Goal: Find specific page/section: Find specific page/section

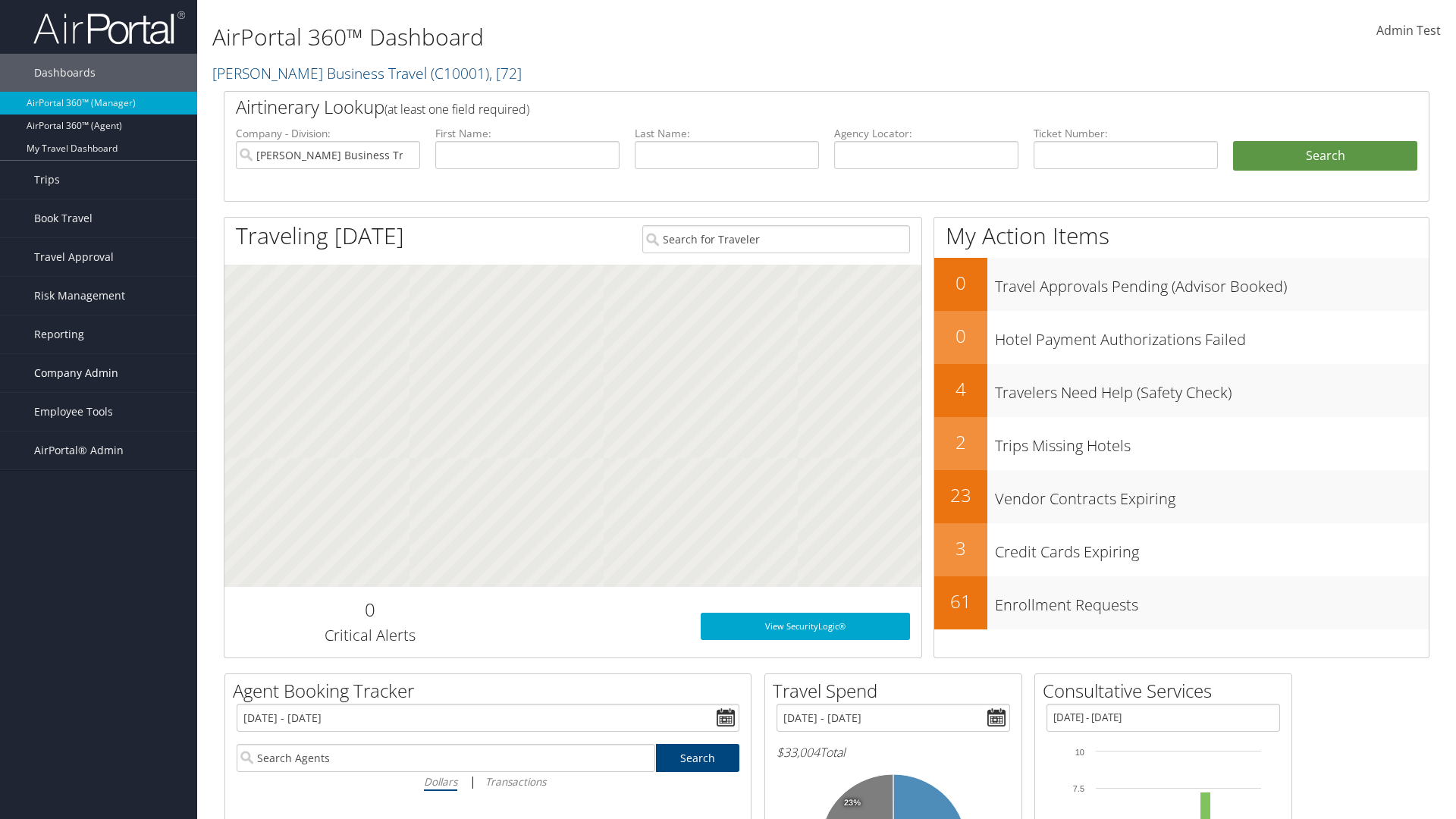
click at [99, 373] on span "Company Admin" at bounding box center [76, 373] width 84 height 38
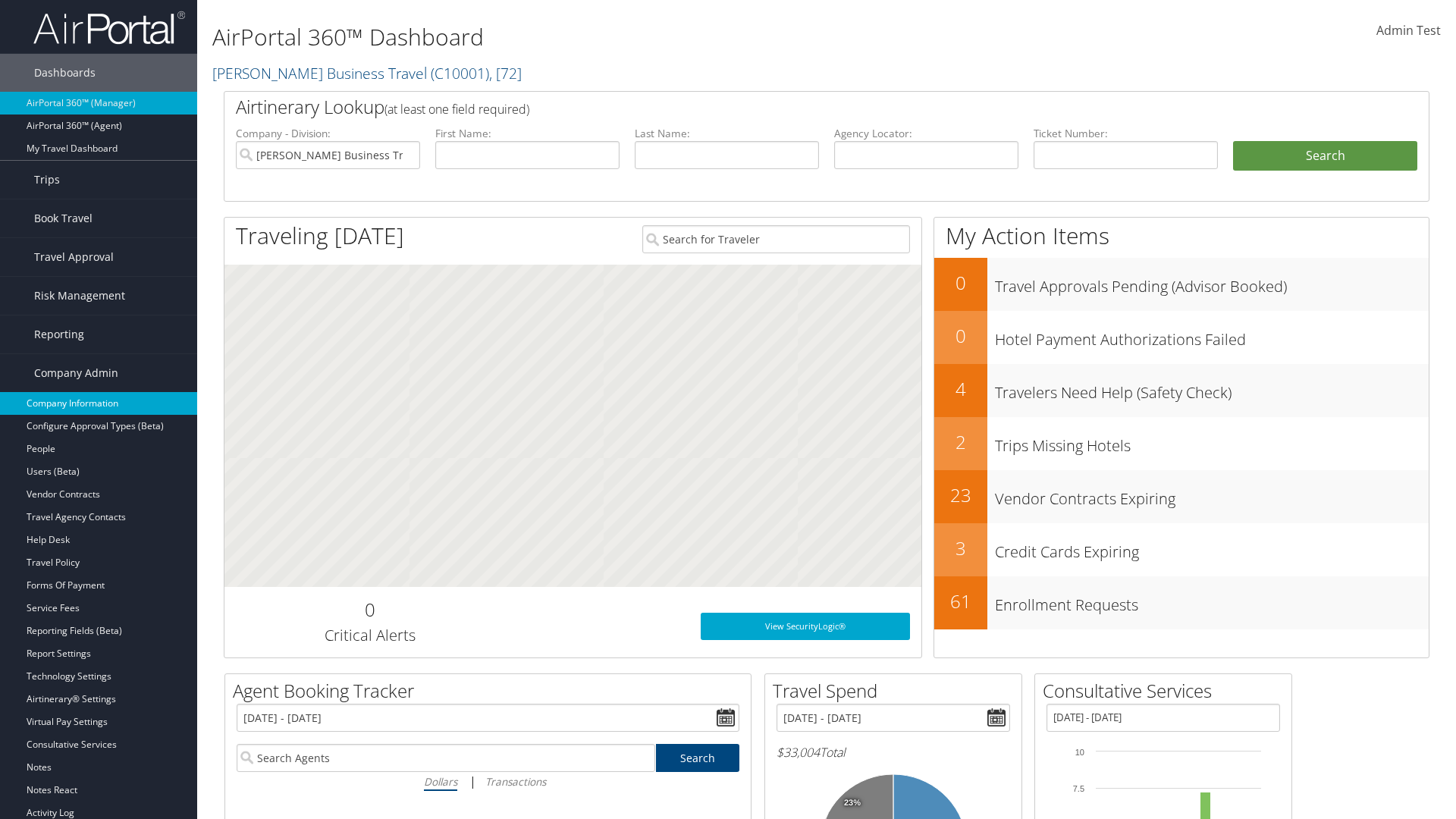
click at [99, 403] on link "Company Information" at bounding box center [99, 403] width 197 height 22
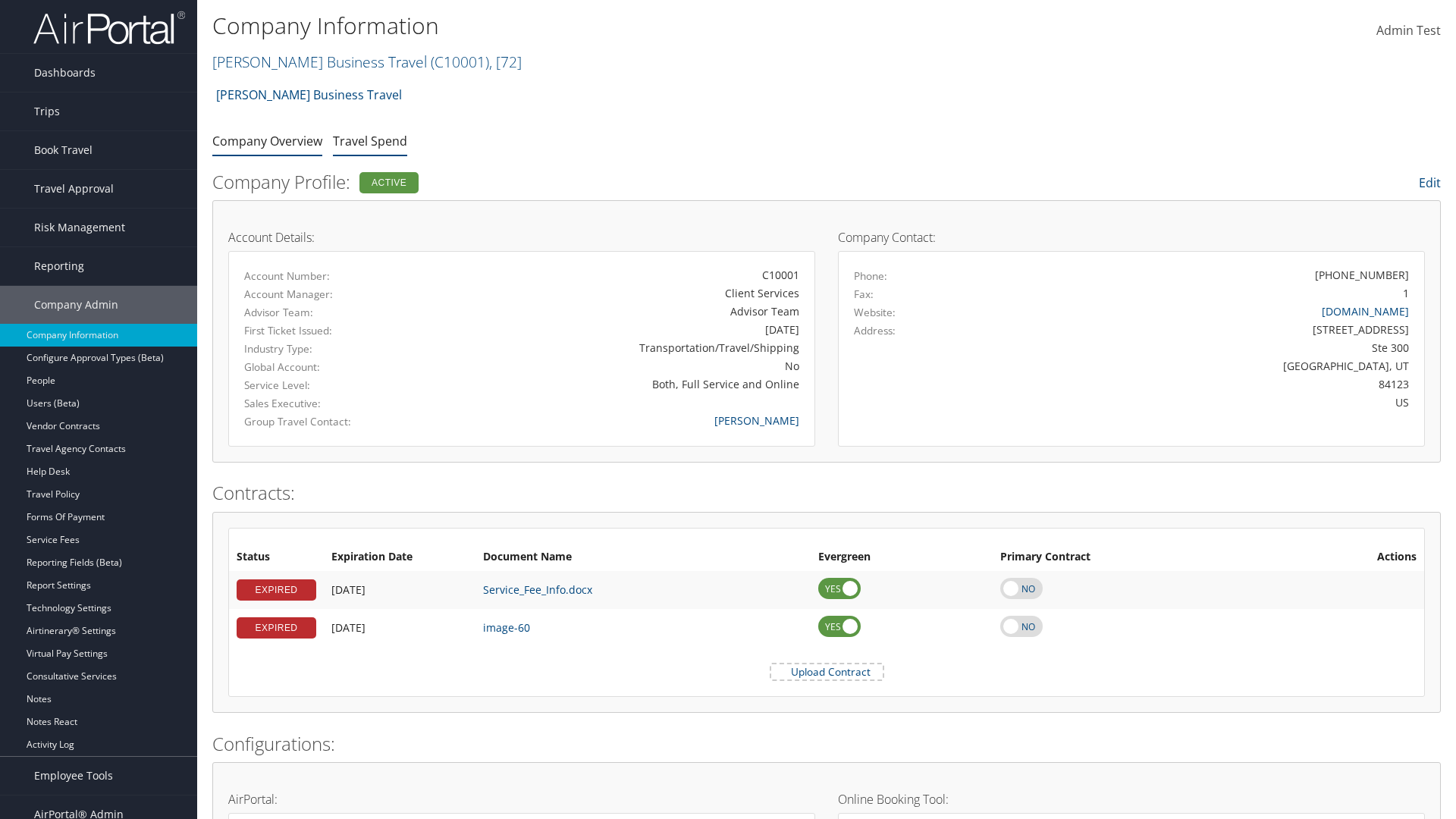
click at [370, 140] on link "Travel Spend" at bounding box center [370, 141] width 74 height 17
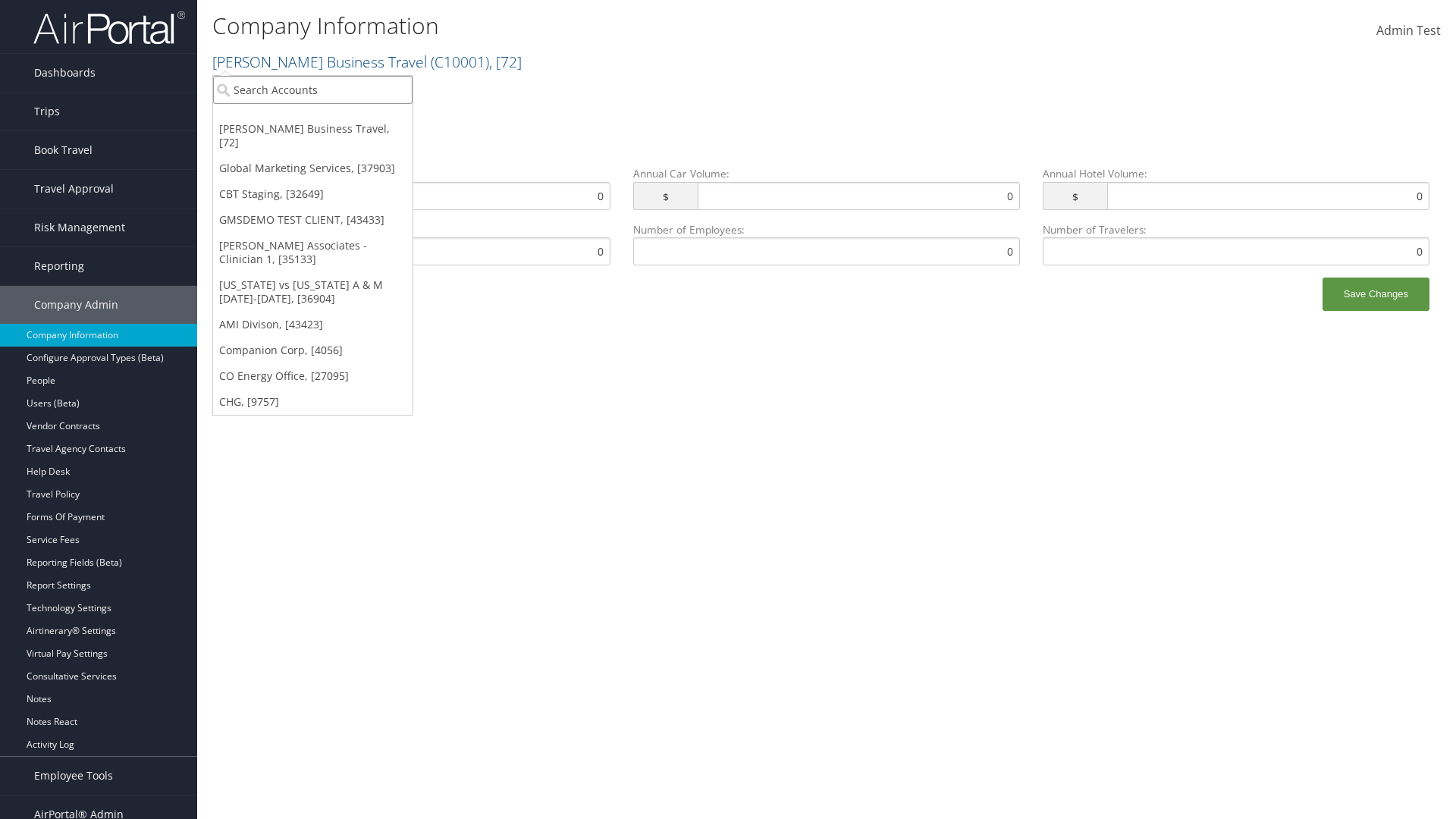
click at [312, 89] on input "search" at bounding box center [312, 90] width 199 height 28
type input "Global Marketing Services"
click at [327, 118] on div "Global Marketing Services (301946), [37903]" at bounding box center [326, 118] width 244 height 13
